Goal: Check status

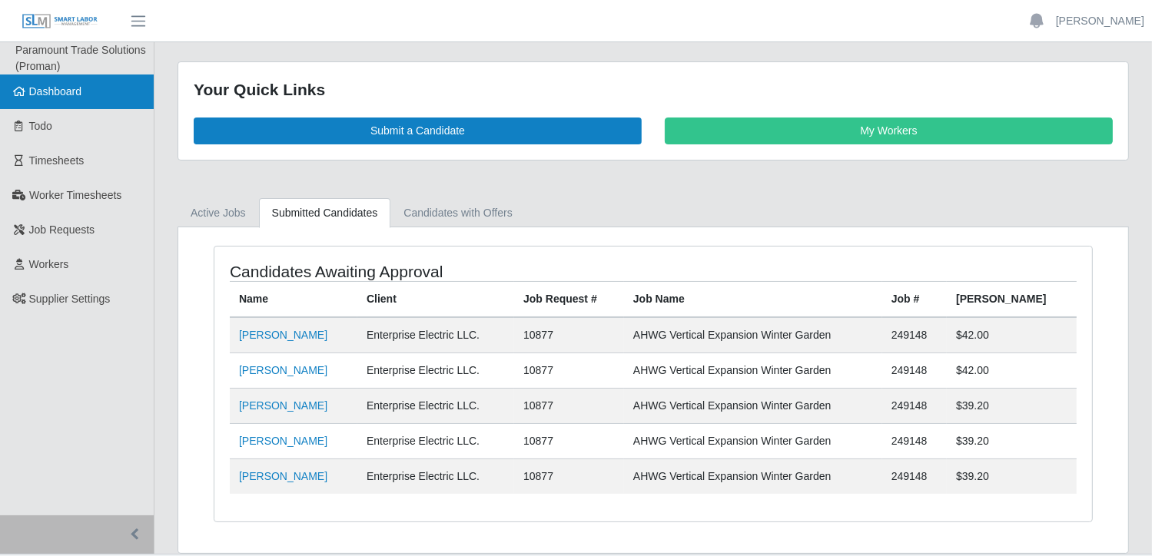
click at [59, 86] on span "Dashboard" at bounding box center [55, 91] width 53 height 12
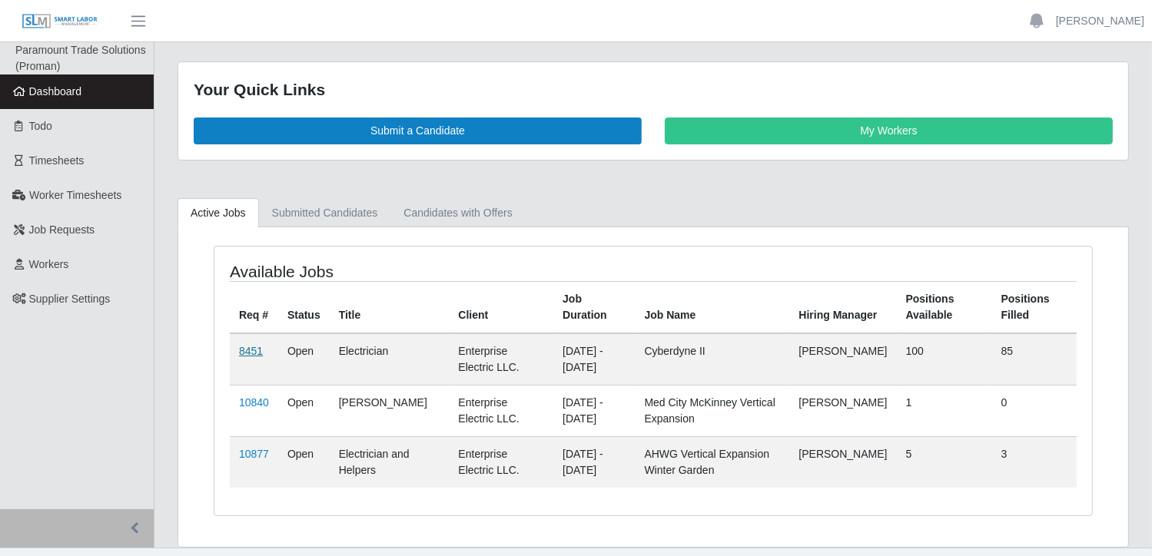
click at [258, 353] on link "8451" at bounding box center [251, 351] width 24 height 12
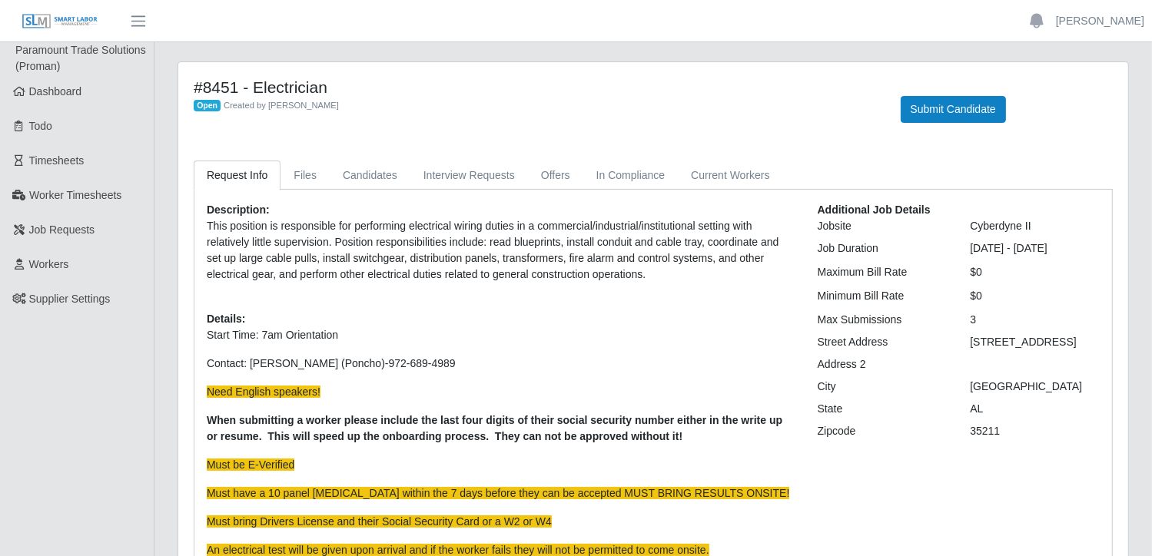
scroll to position [77, 0]
